Goal: Use online tool/utility: Use online tool/utility

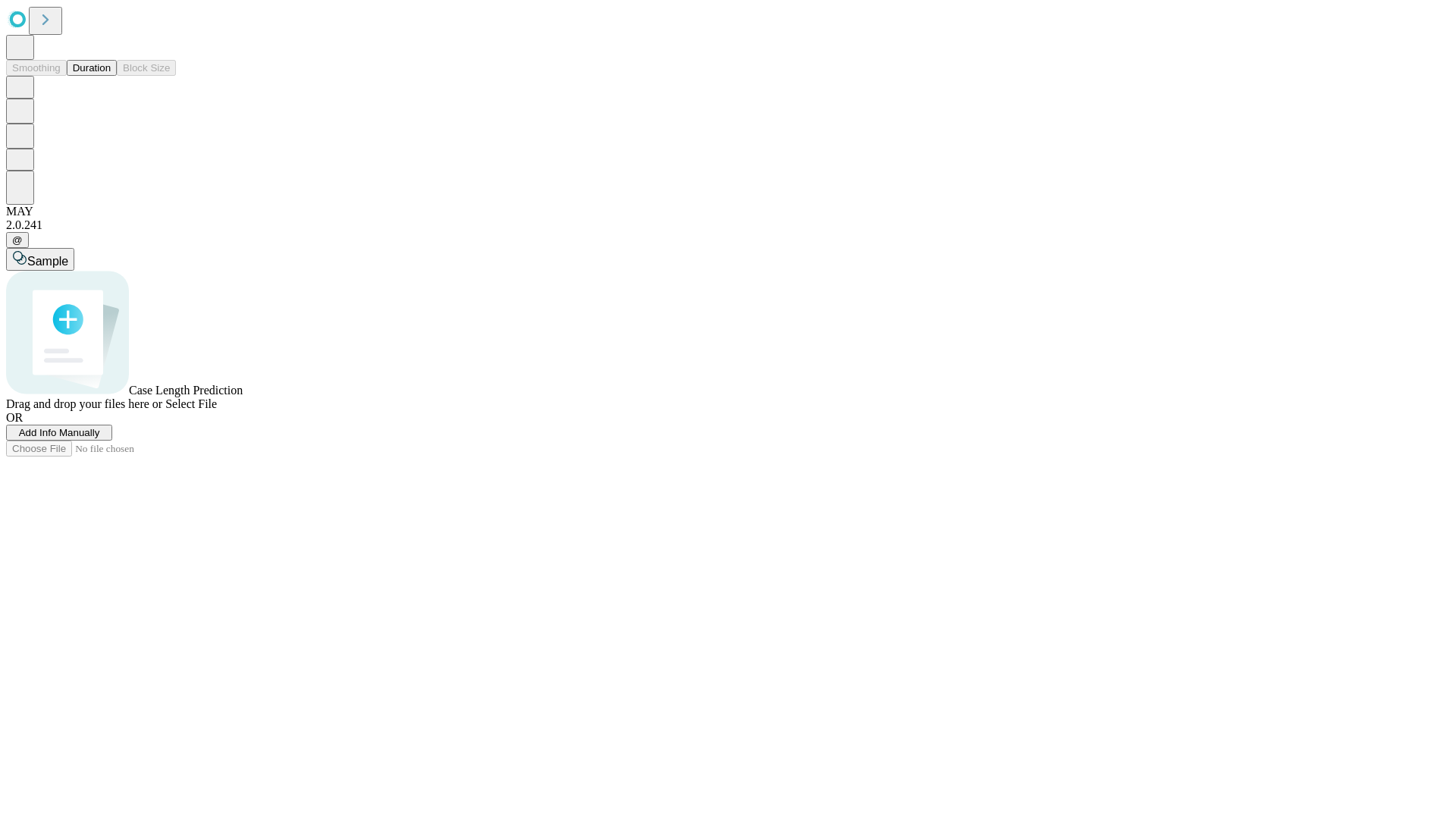
click at [111, 76] on button "Duration" at bounding box center [91, 68] width 50 height 16
click at [217, 410] on span "Select File" at bounding box center [191, 404] width 51 height 13
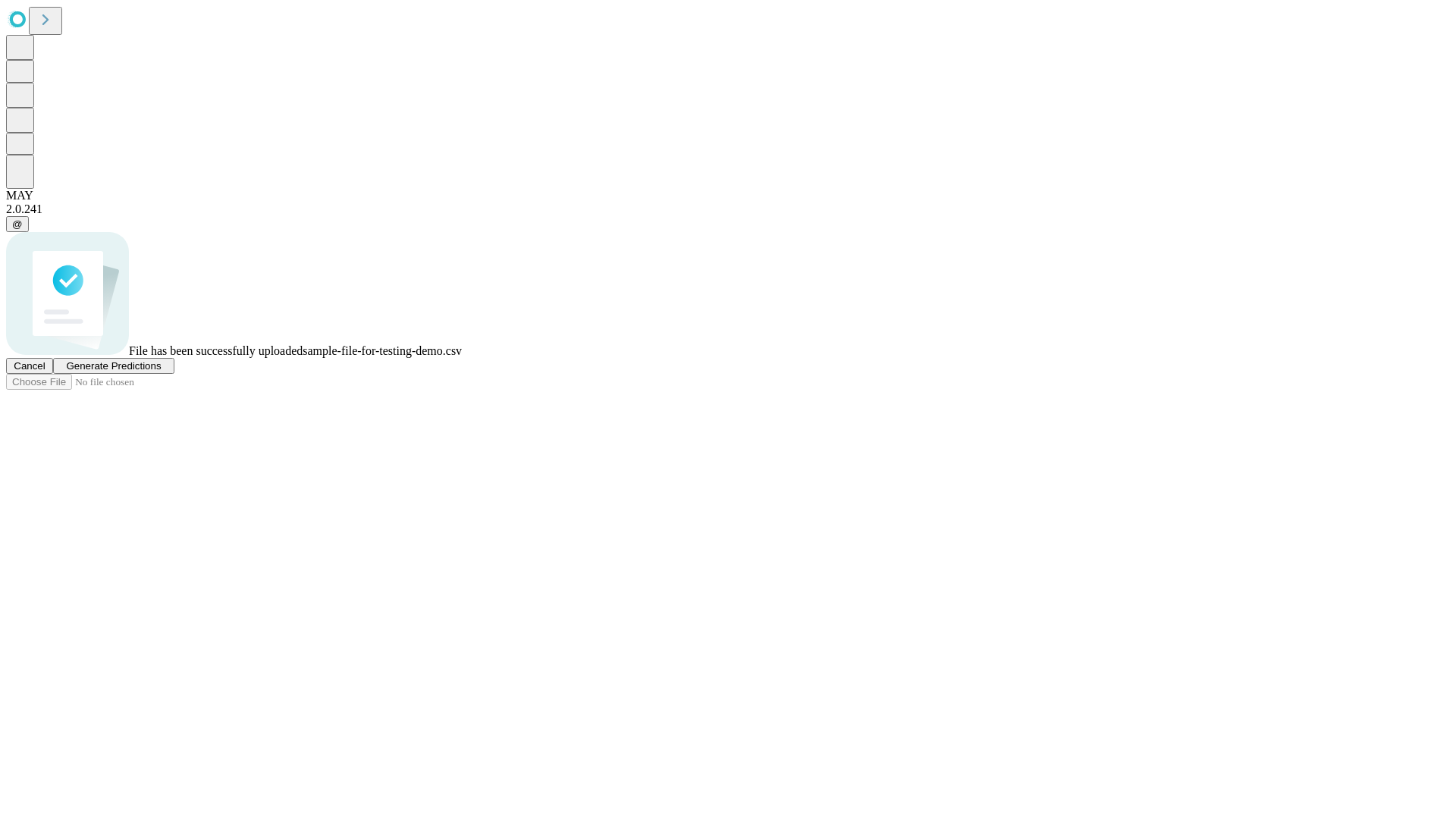
click at [161, 371] on span "Generate Predictions" at bounding box center [113, 366] width 95 height 11
